Goal: Use online tool/utility: Use online tool/utility

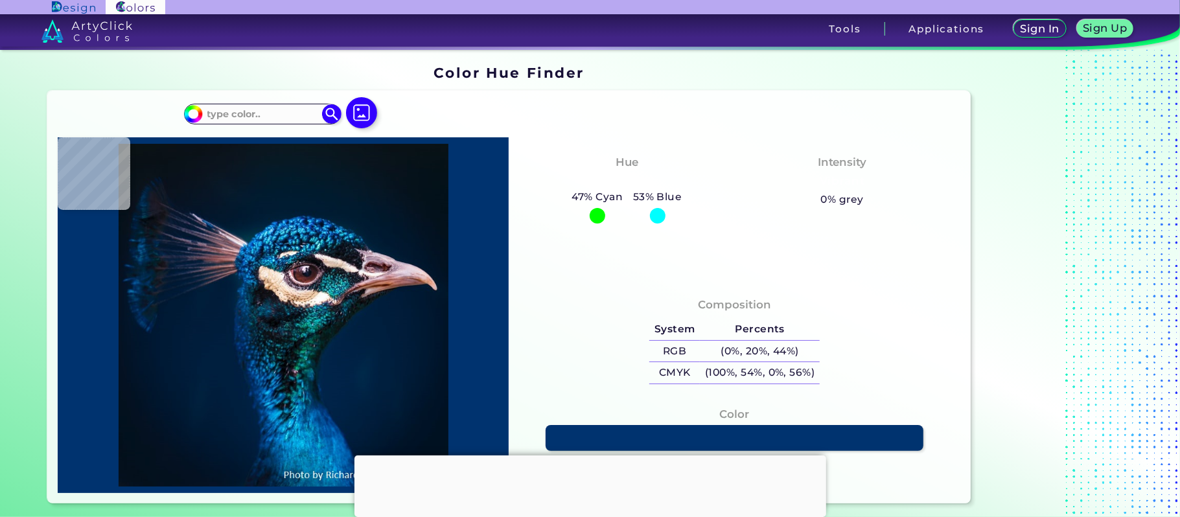
type input "#000000"
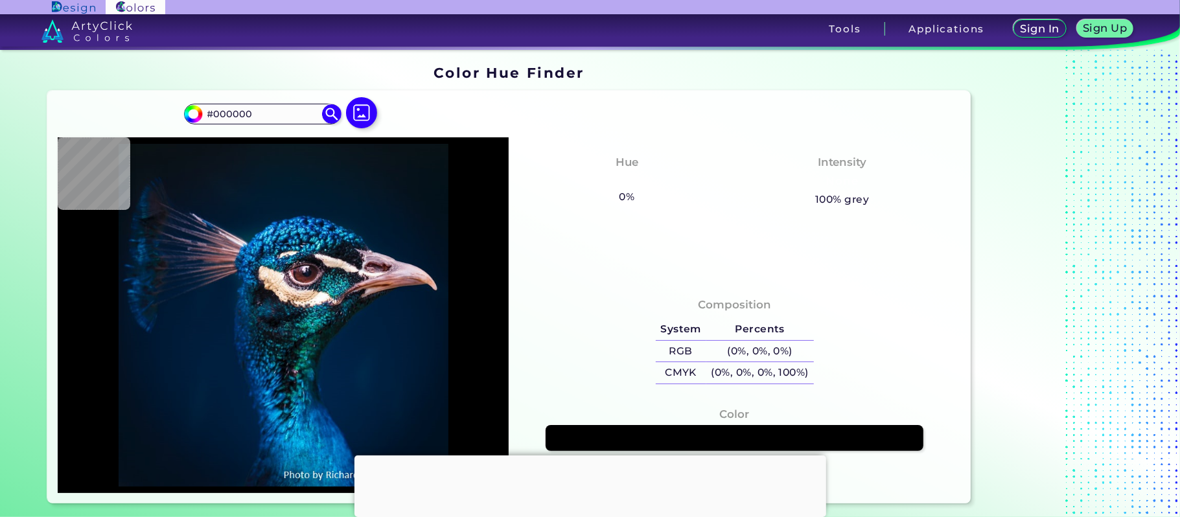
type input "#091215"
type input "#091217"
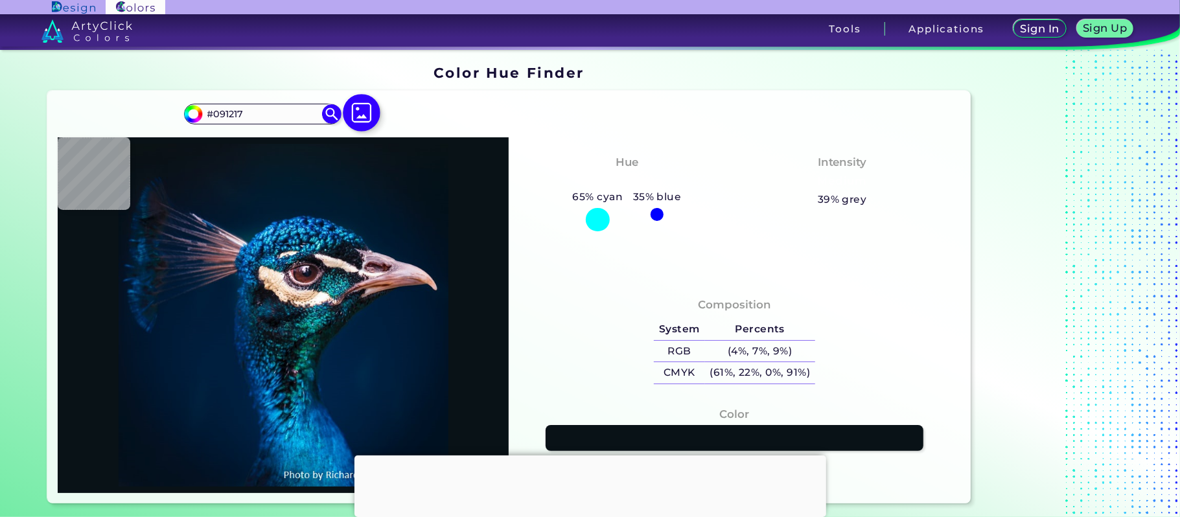
click at [354, 117] on img at bounding box center [362, 114] width 38 height 38
click at [0, 0] on input "file" at bounding box center [0, 0] width 0 height 0
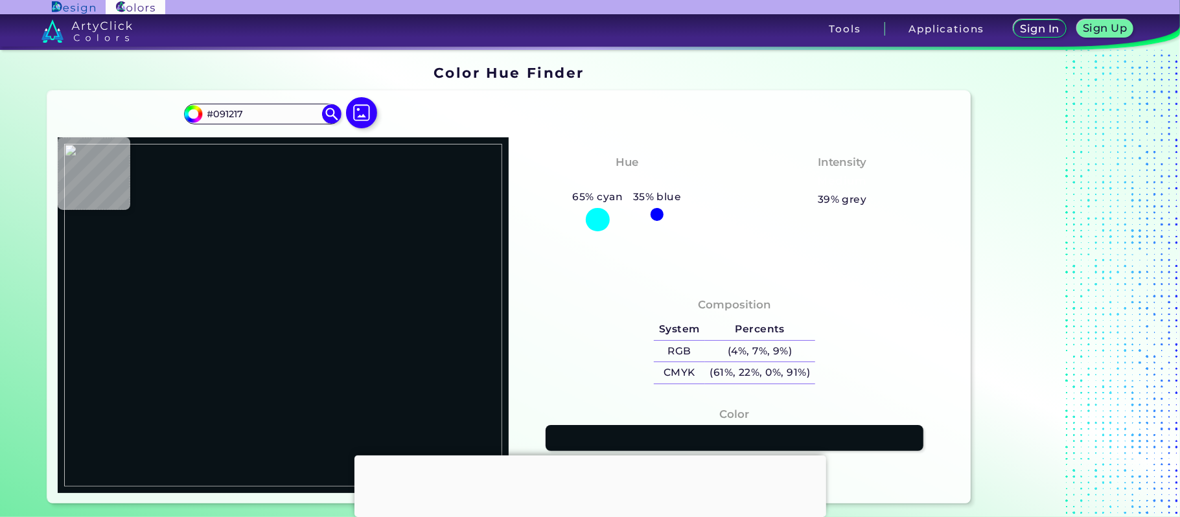
type input "#ffffff"
type input "#FFFFFF"
type input "#f1f1f1"
type input "#F1F1F1"
type input "#ffffff"
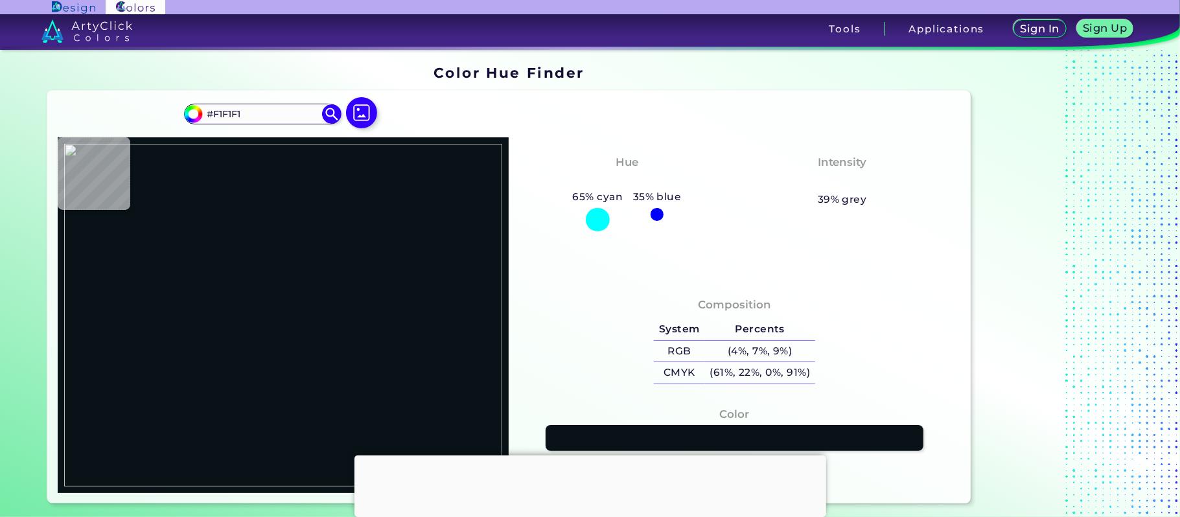
type input "#FFFFFF"
type input "#c8ccd0"
type input "#C8CCD0"
type input "#ffffff"
type input "#FFFFFF"
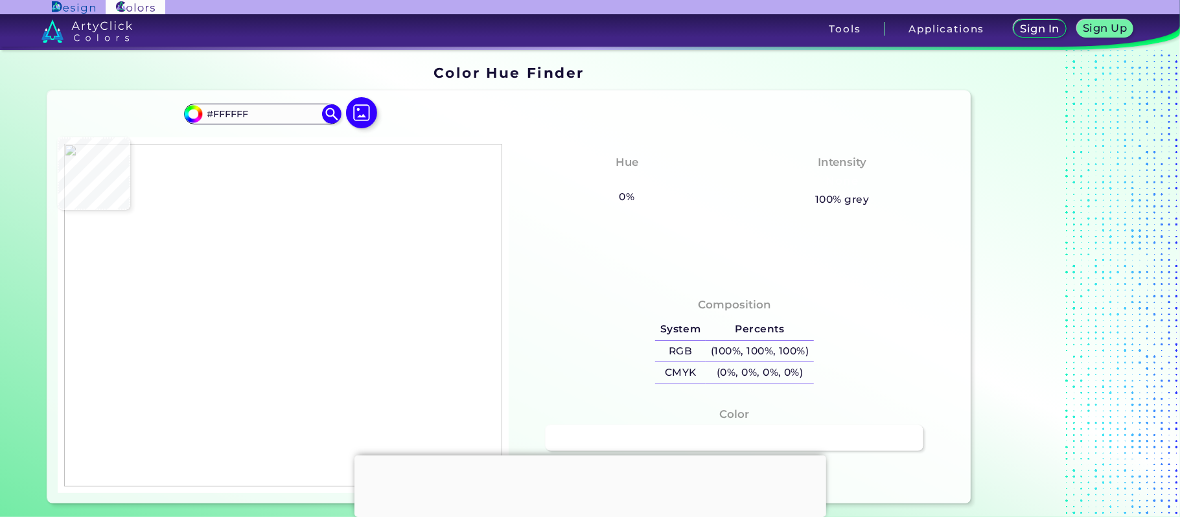
type input "#74705f"
type input "#74705F"
type input "#ffffff"
type input "#FFFFFF"
type input "#b5c5db"
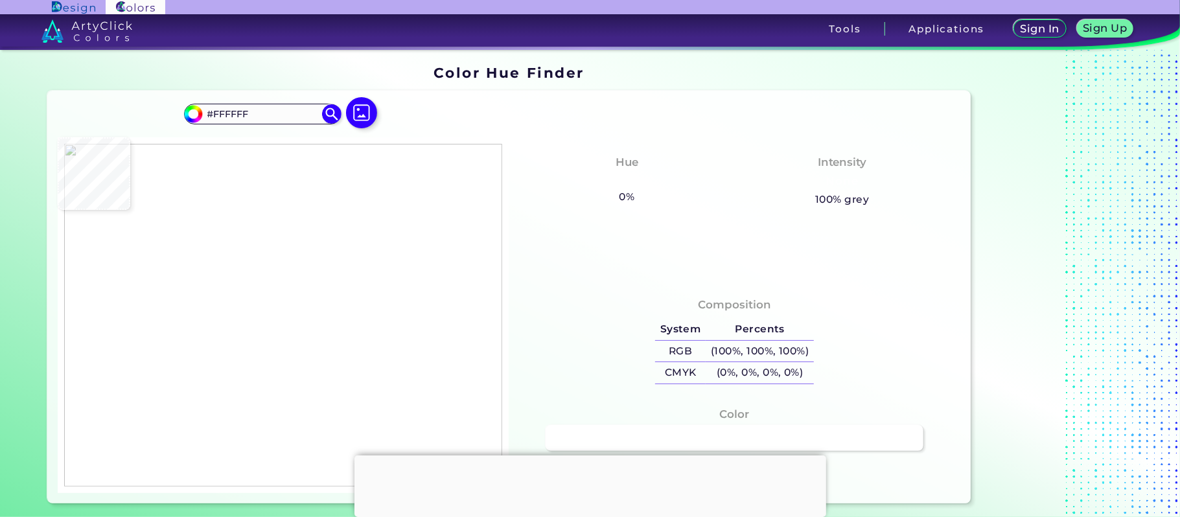
type input "#B5C5DB"
type input "#f1f1f1"
type input "#F1F1F1"
type input "#ffffff"
type input "#FFFFFF"
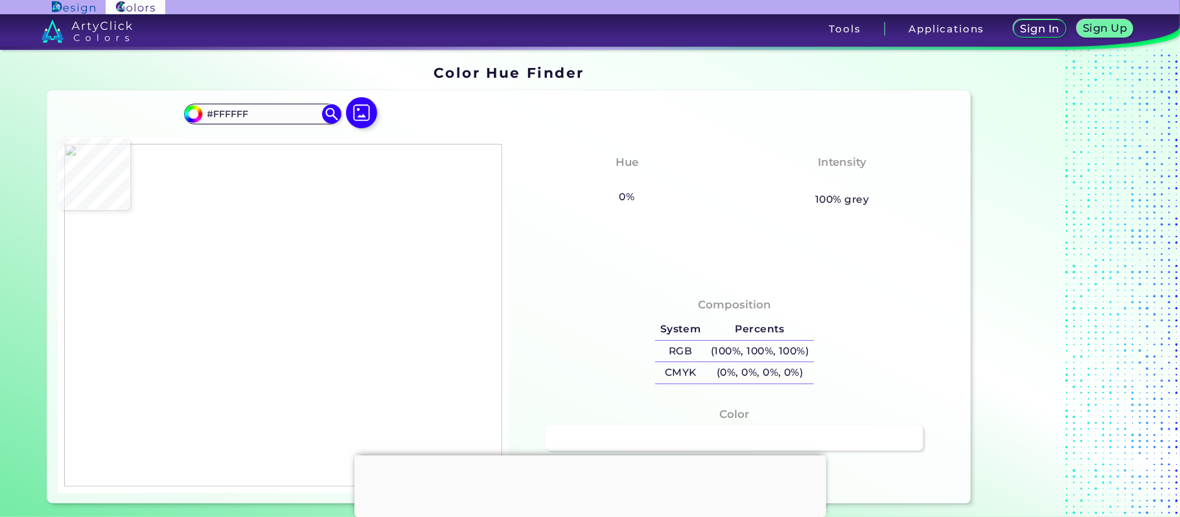
type input "#f2d3e0"
type input "#F2D3E0"
type input "#cf578a"
type input "#CF578A"
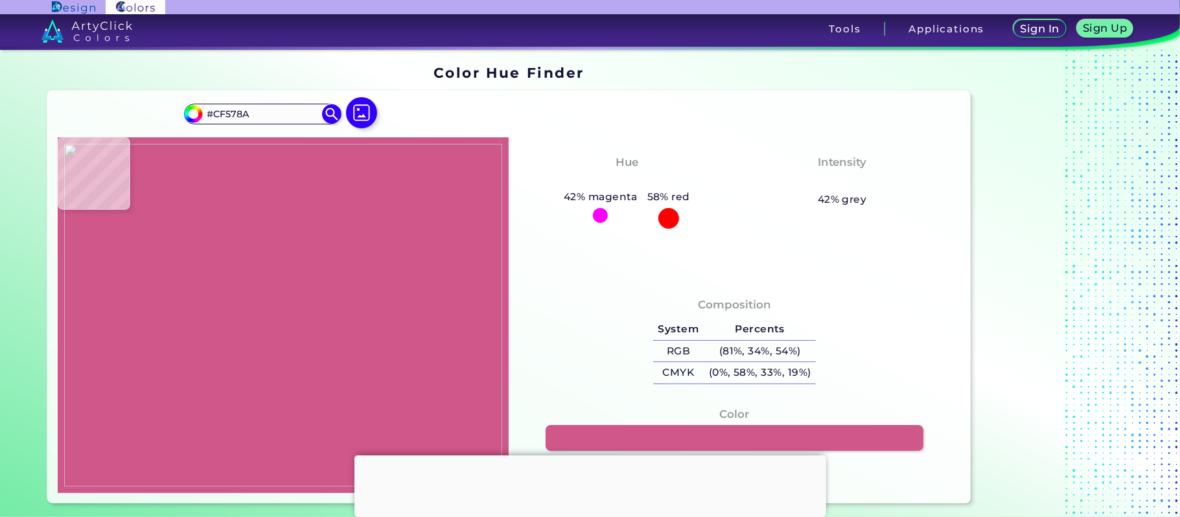
click at [309, 240] on img at bounding box center [283, 316] width 438 height 344
click at [653, 434] on link at bounding box center [735, 438] width 382 height 26
click at [140, 267] on img at bounding box center [283, 316] width 438 height 344
type input "#8c857e"
type input "#8C857E"
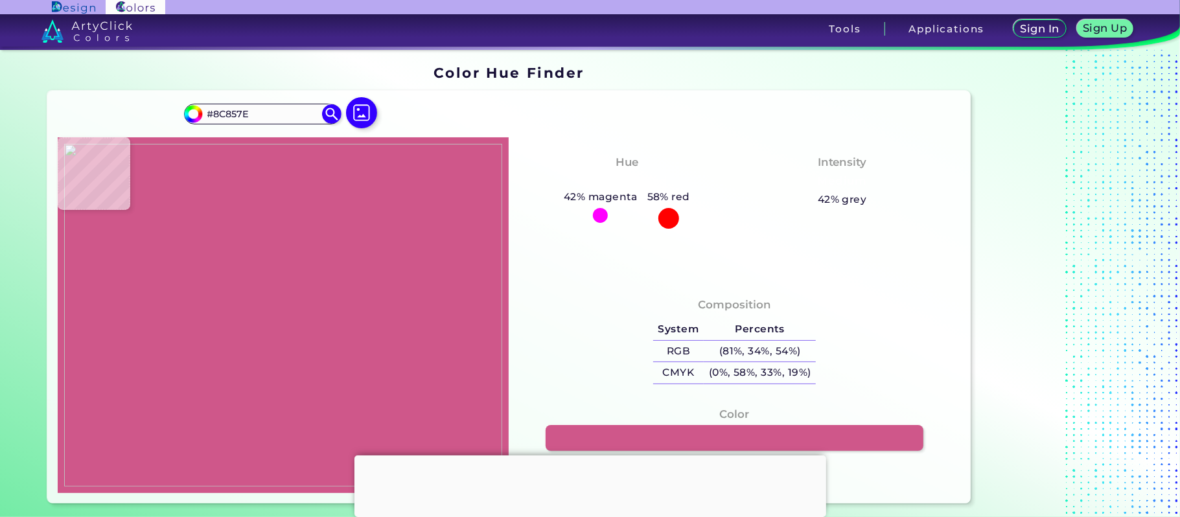
type input "#e6e5e3"
type input "#E6E5E3"
type input "#696158"
type input "#6d665d"
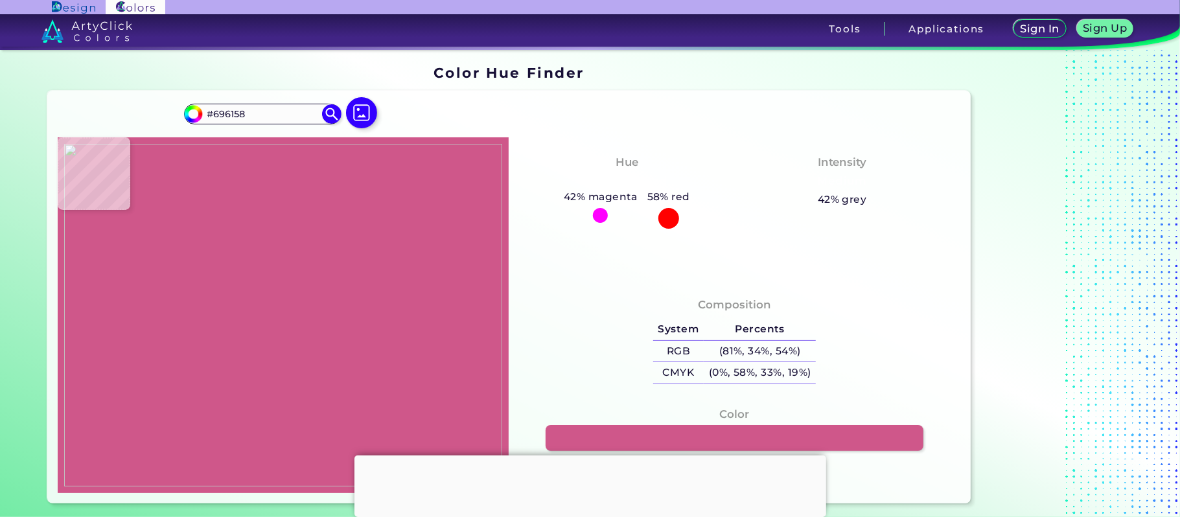
type input "#6D665D"
type input "#d1cfcc"
type input "#D1CFCC"
type input "#fdfdfd"
type input "#FDFDFD"
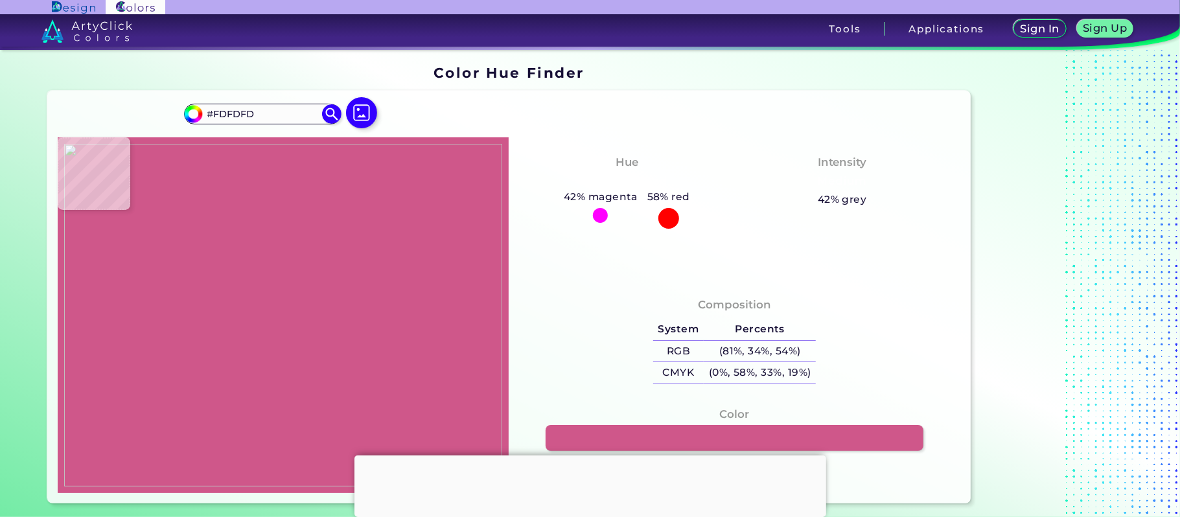
type input "#f9f9f9"
type input "#F9F9F9"
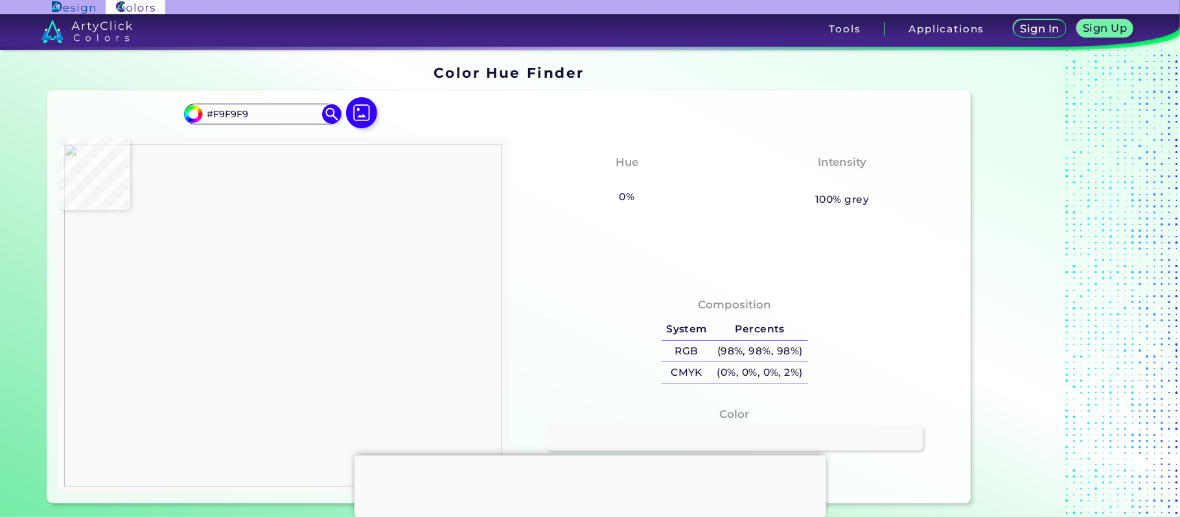
click at [145, 260] on img at bounding box center [283, 316] width 438 height 344
click at [134, 194] on img at bounding box center [283, 316] width 438 height 344
type input "#fadaeb"
type input "#FADAEB"
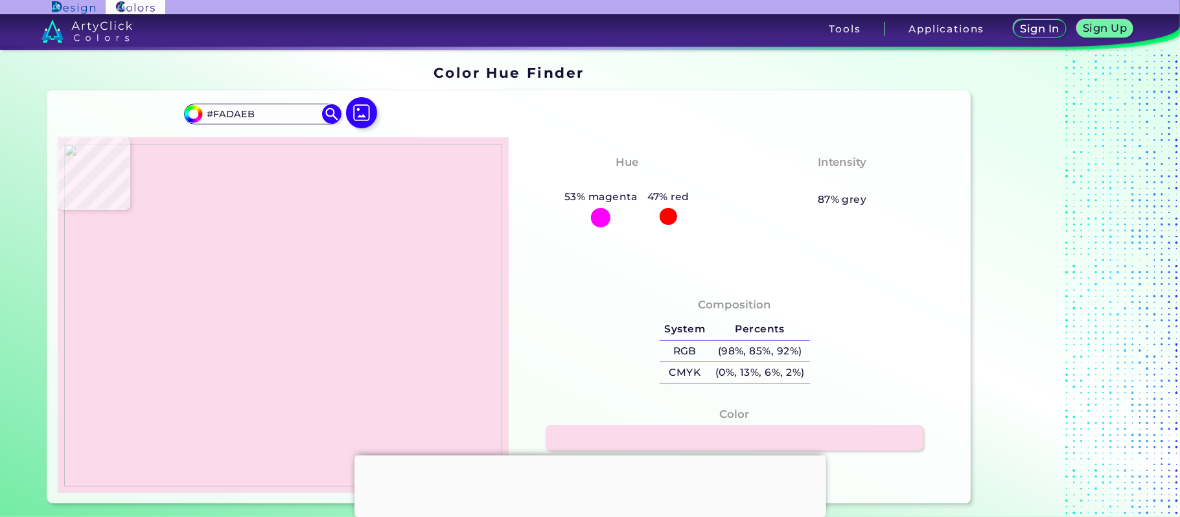
type input "#000000"
type input "#fadaeb"
type input "#FADAEB"
type input "#f1e6dd"
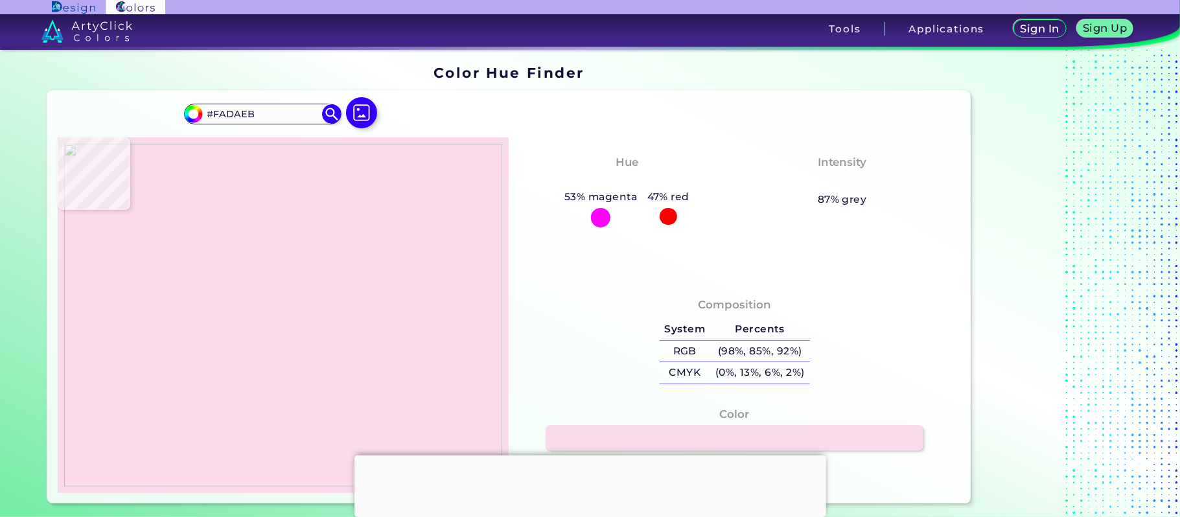
type input "#F1E6DD"
type input "#fff8f9"
type input "#FFF8F9"
type input "#cf578a"
type input "#CF578A"
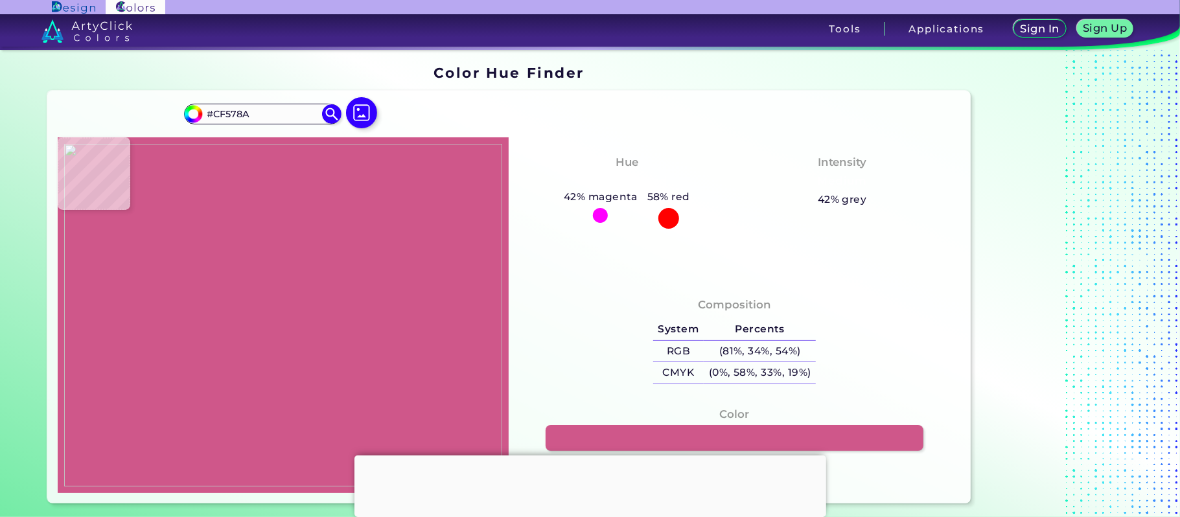
type input "#ffffff"
type input "#FFFFFF"
type input "#c09b80"
type input "#C09B80"
type input "#ffffff"
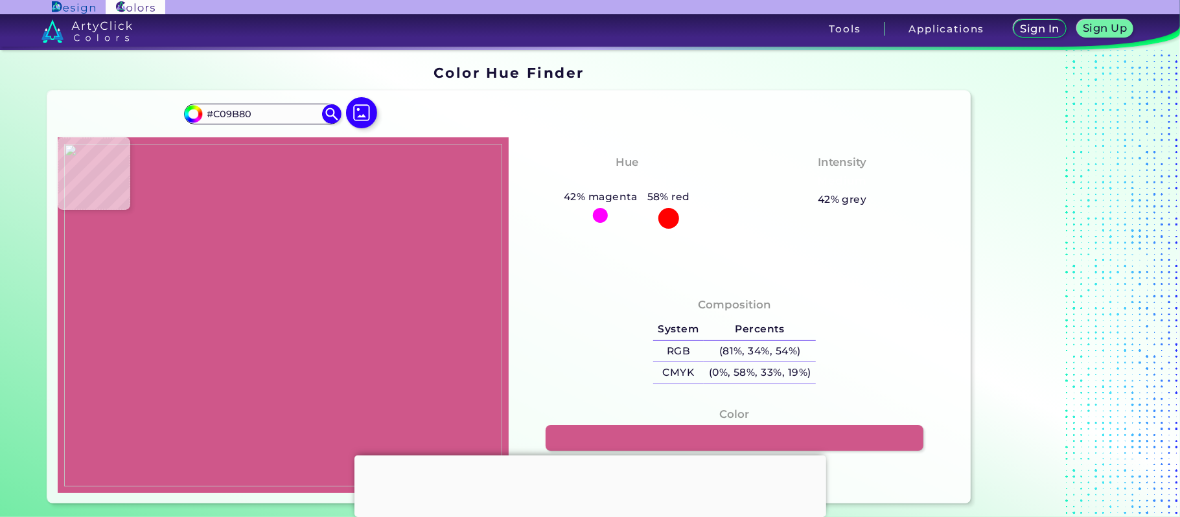
type input "#FFFFFF"
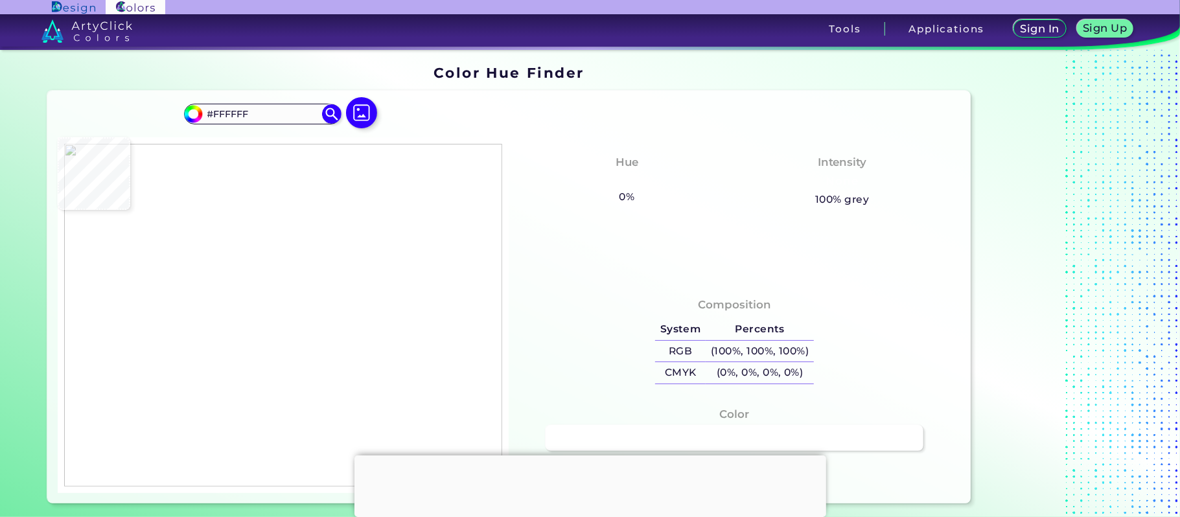
type input "#2d8091"
type input "#2D8091"
type input "#f1f1f1"
type input "#F1F1F1"
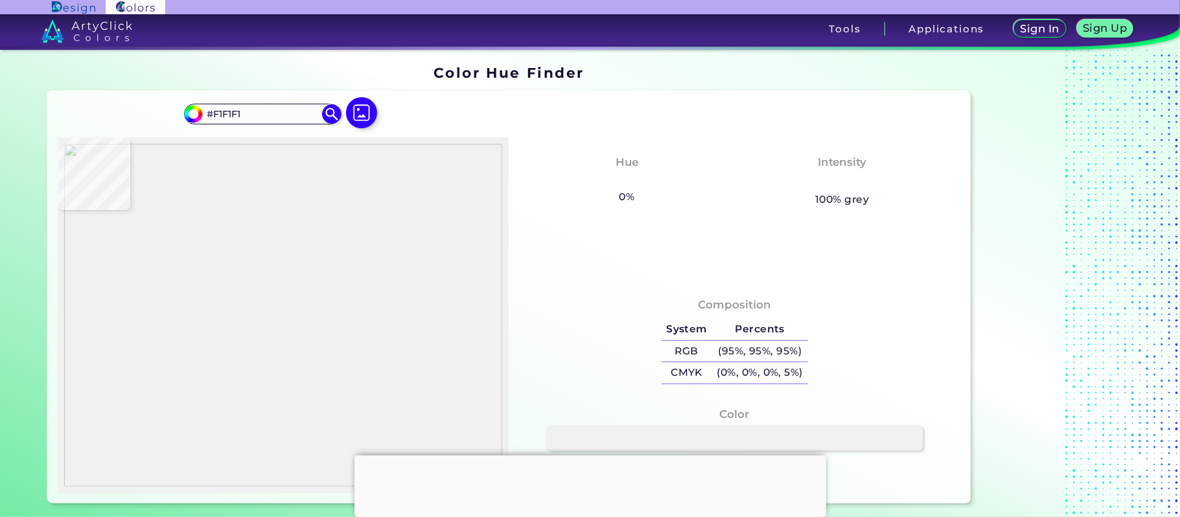
type input "#ffffff"
type input "#FFFFFF"
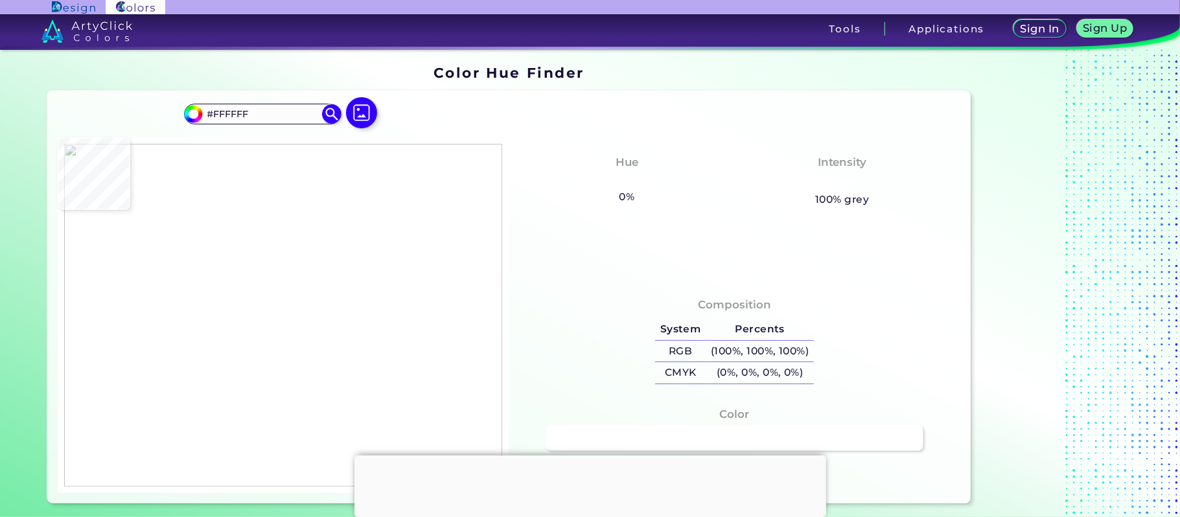
type input "#fbfbfb"
type input "#FBFBFB"
type input "#746c64"
type input "#746C64"
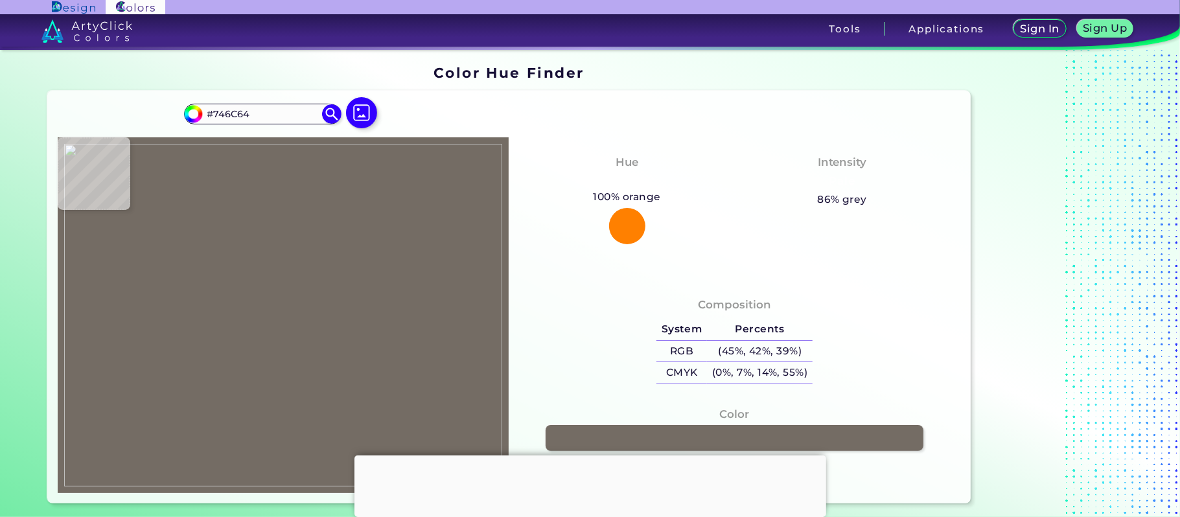
type input "#696158"
type input "#6b635a"
type input "#6B635A"
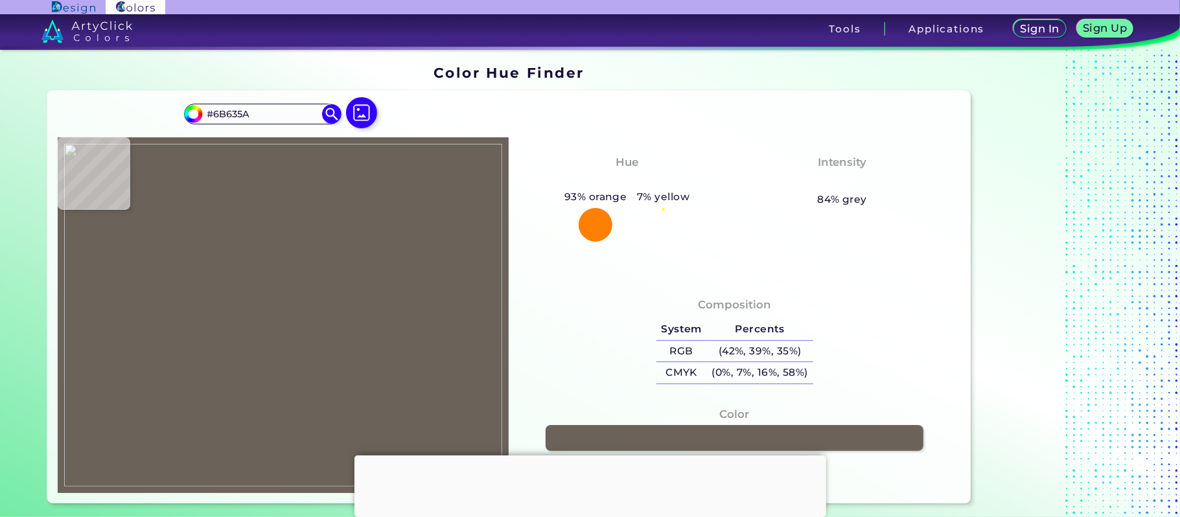
type input "#908a83"
type input "#908A83"
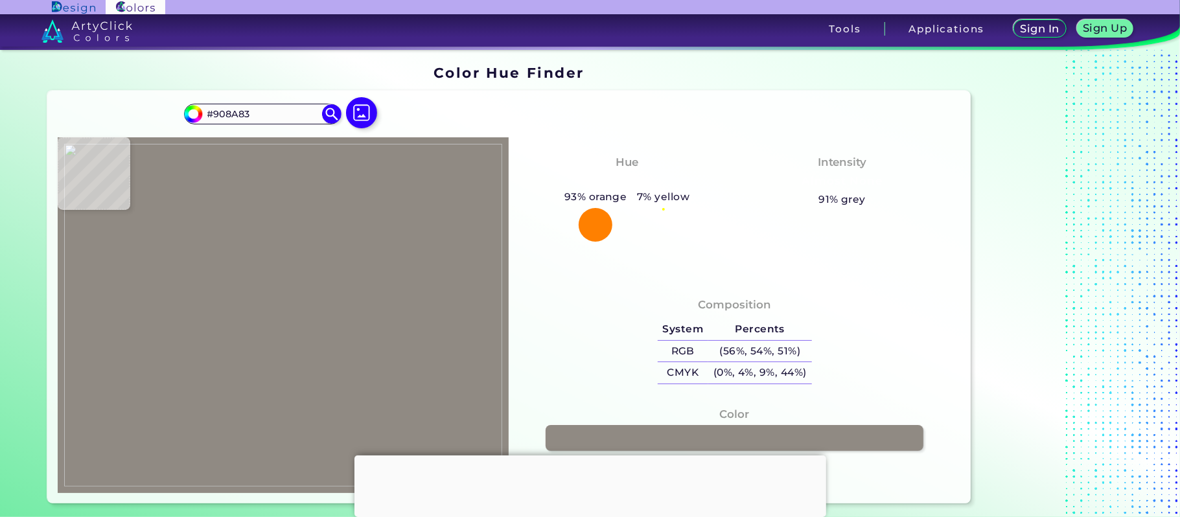
type input "#696158"
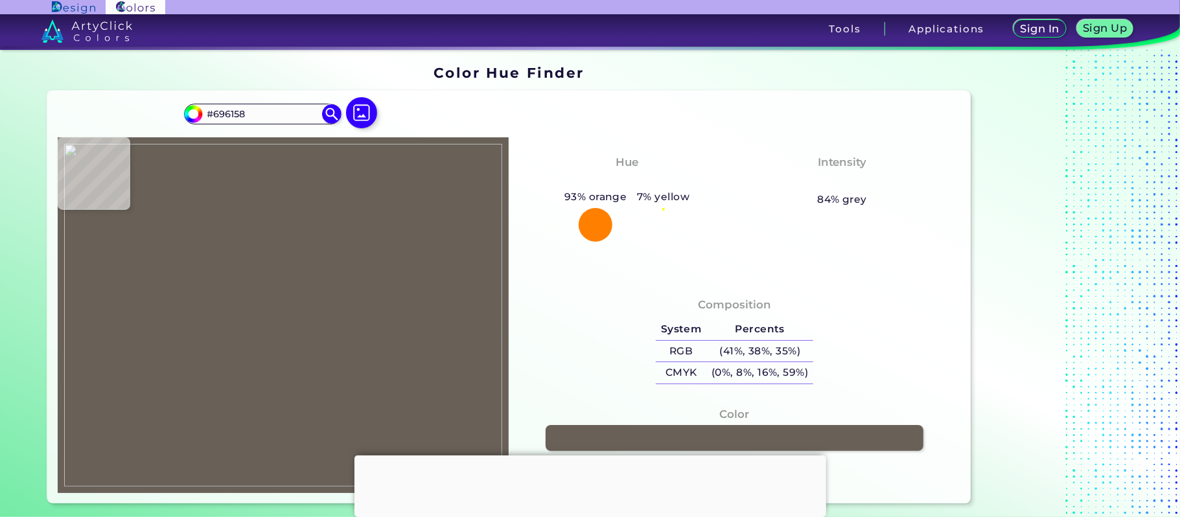
type input "#fbfbfb"
type input "#FBFBFB"
type input "#696158"
type input "#f1f0ef"
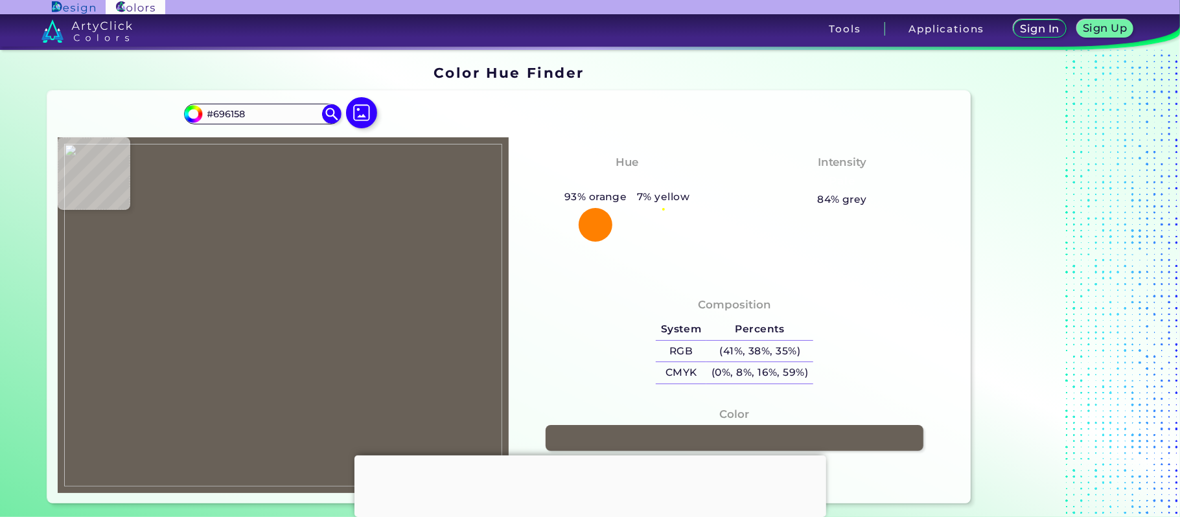
type input "#F1F0EF"
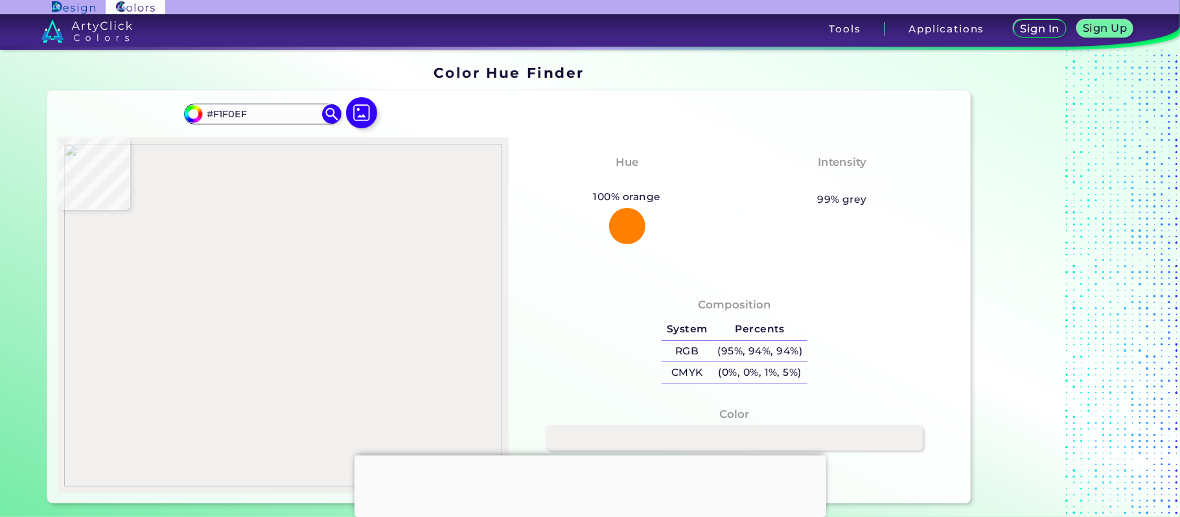
type input "#696158"
type input "#d0cdca"
type input "#D0CDCA"
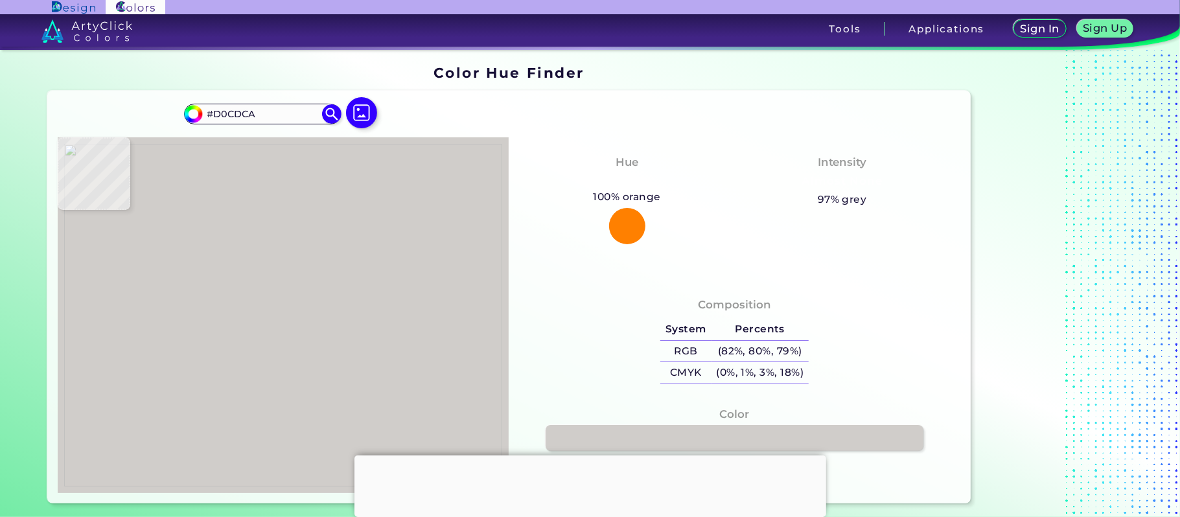
type input "#696158"
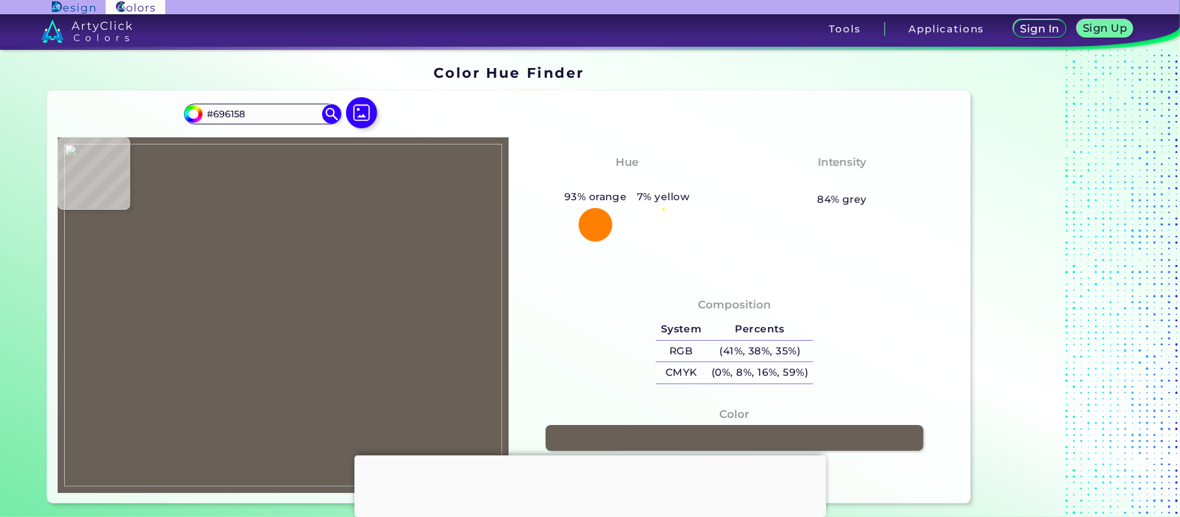
click at [156, 266] on img at bounding box center [283, 316] width 438 height 344
click at [675, 436] on link at bounding box center [735, 438] width 382 height 26
